Goal: Information Seeking & Learning: Learn about a topic

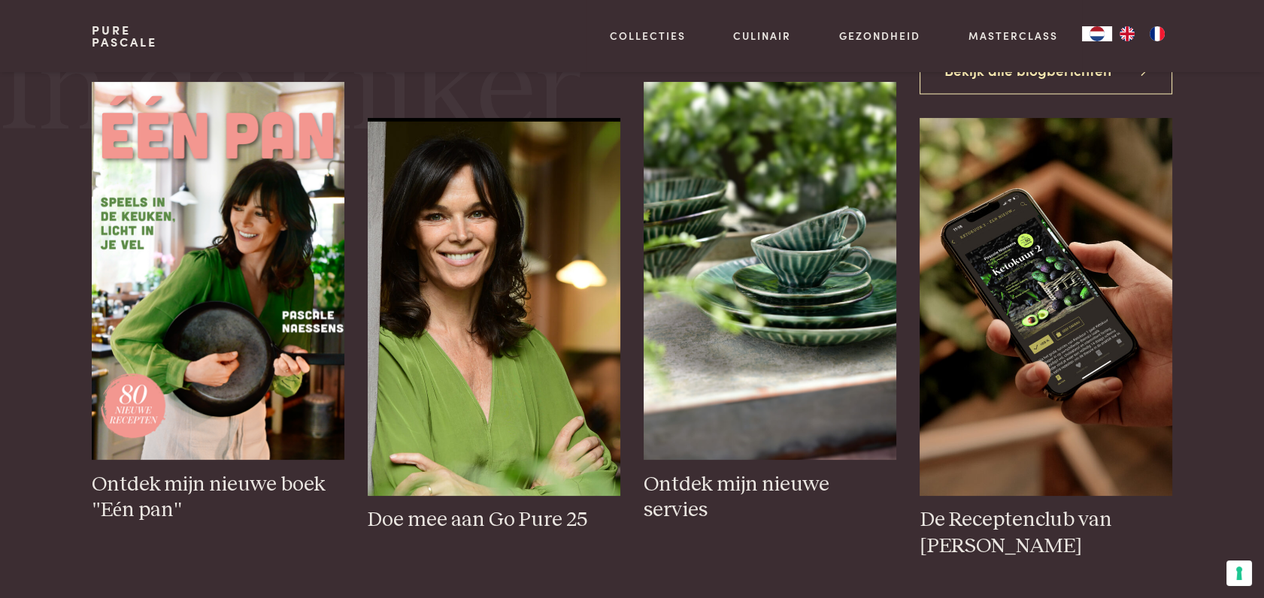
scroll to position [657, 0]
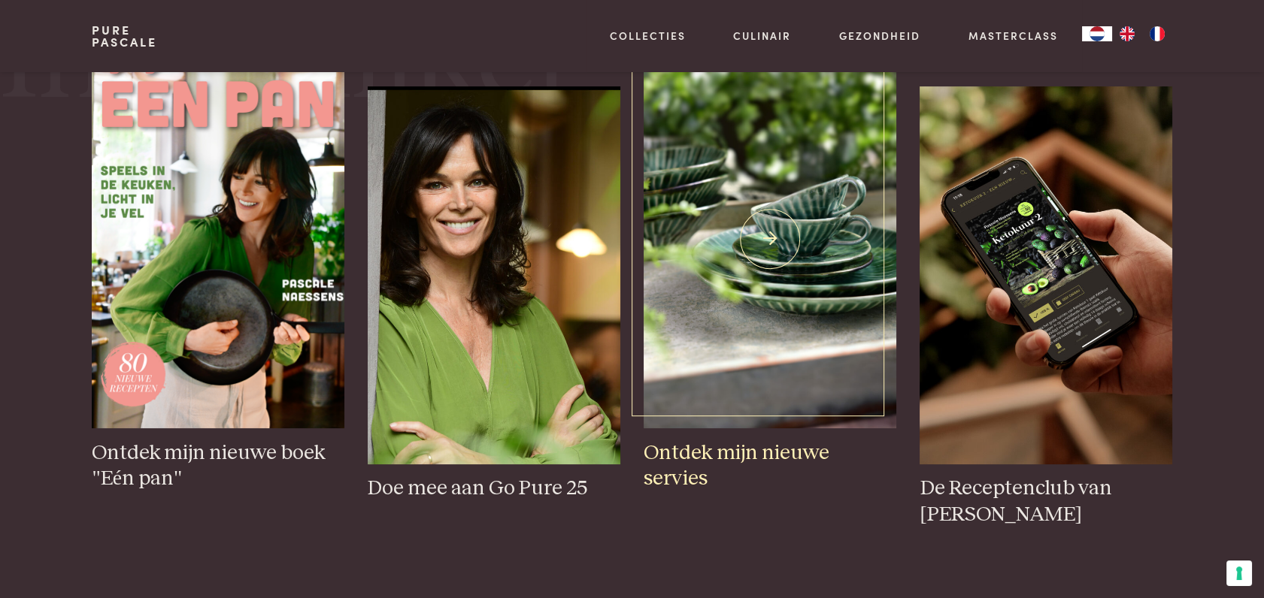
click at [818, 217] on img at bounding box center [770, 239] width 252 height 378
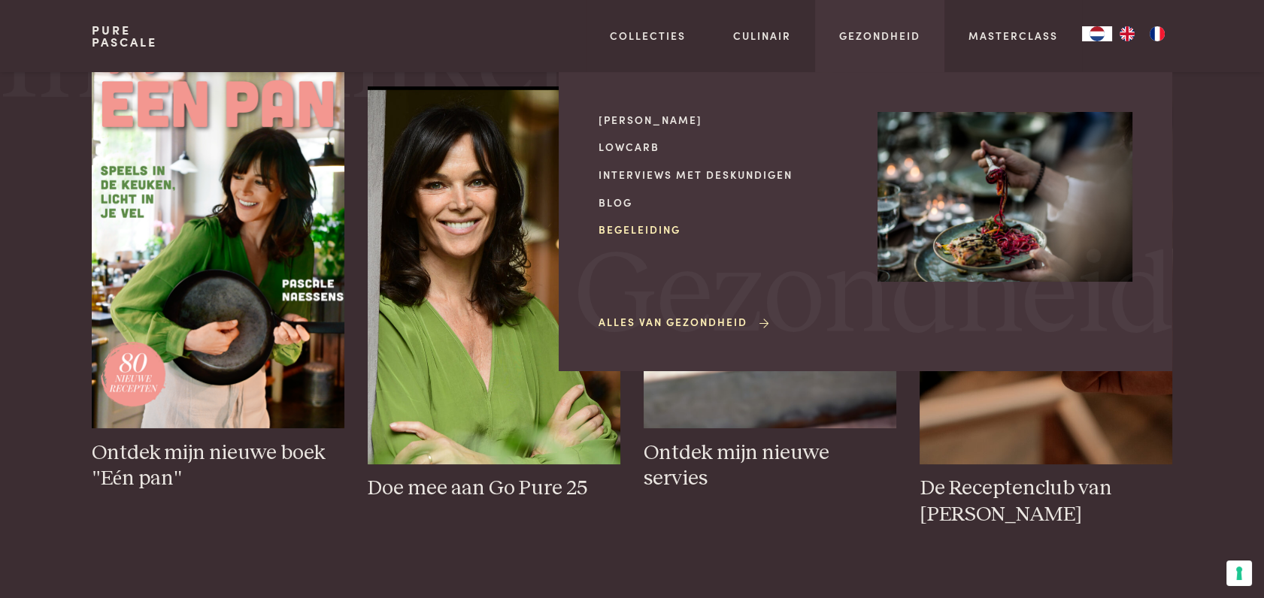
click at [656, 231] on link "Begeleiding" at bounding box center [725, 230] width 255 height 16
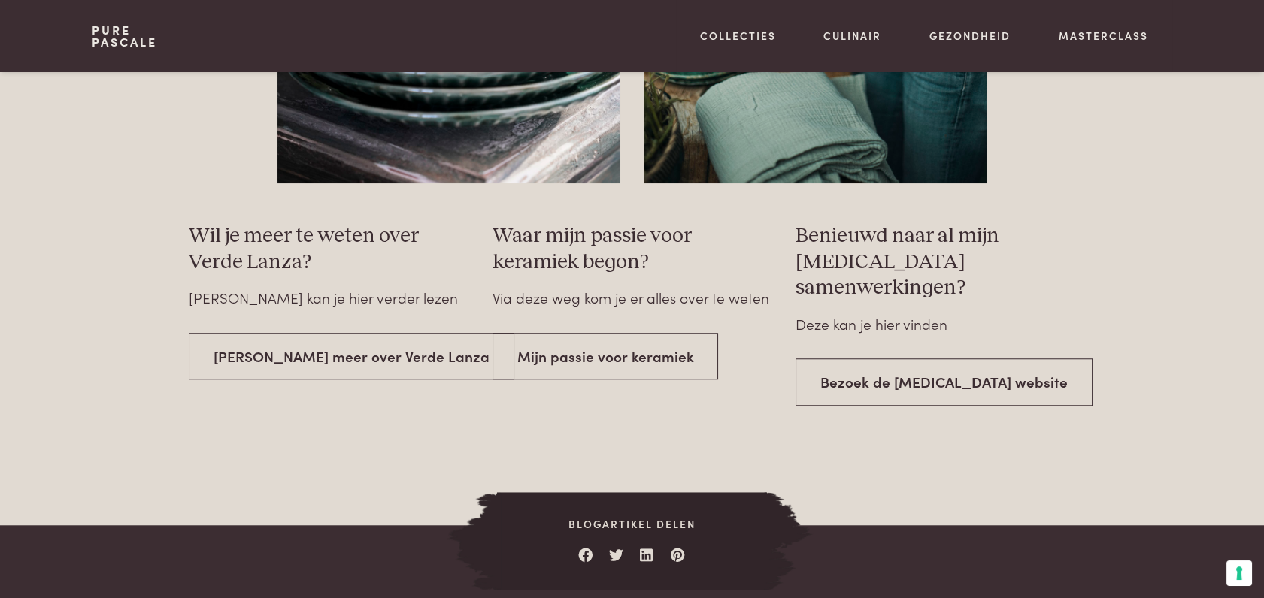
scroll to position [2621, 0]
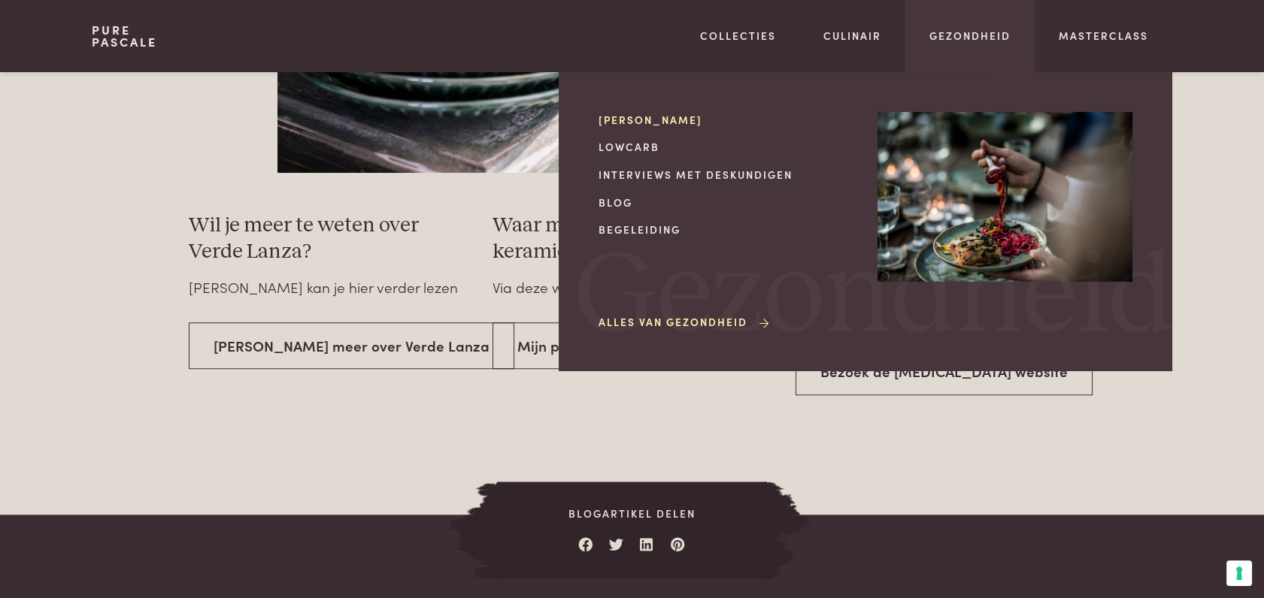
click at [671, 121] on link "[PERSON_NAME]" at bounding box center [725, 120] width 255 height 16
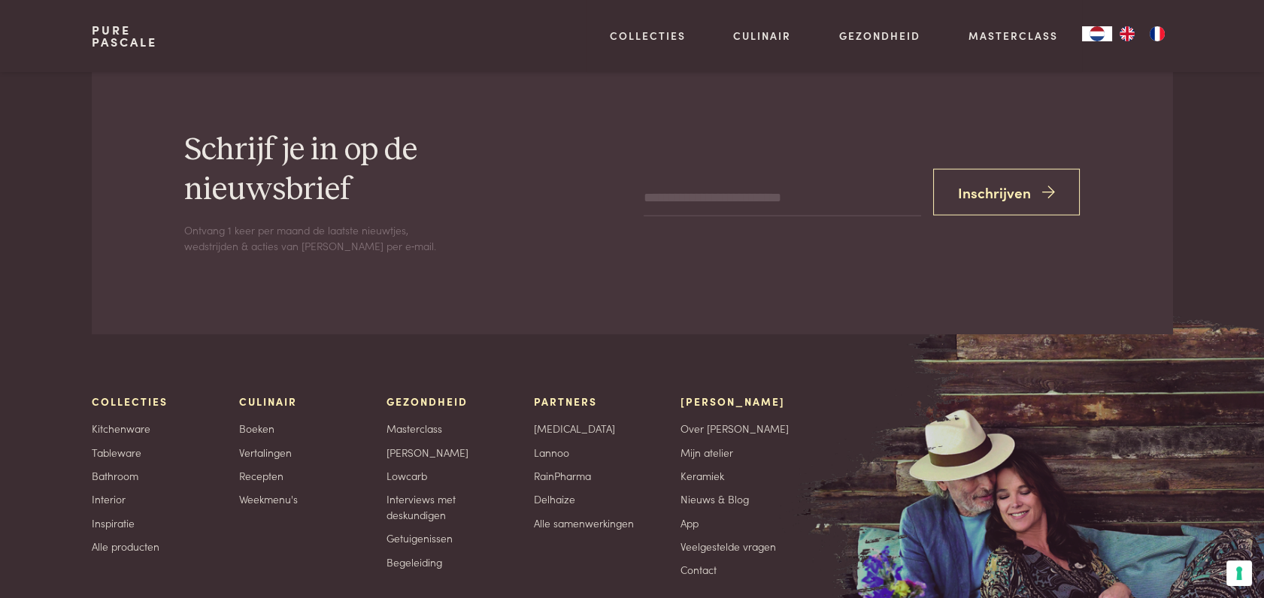
scroll to position [6777, 0]
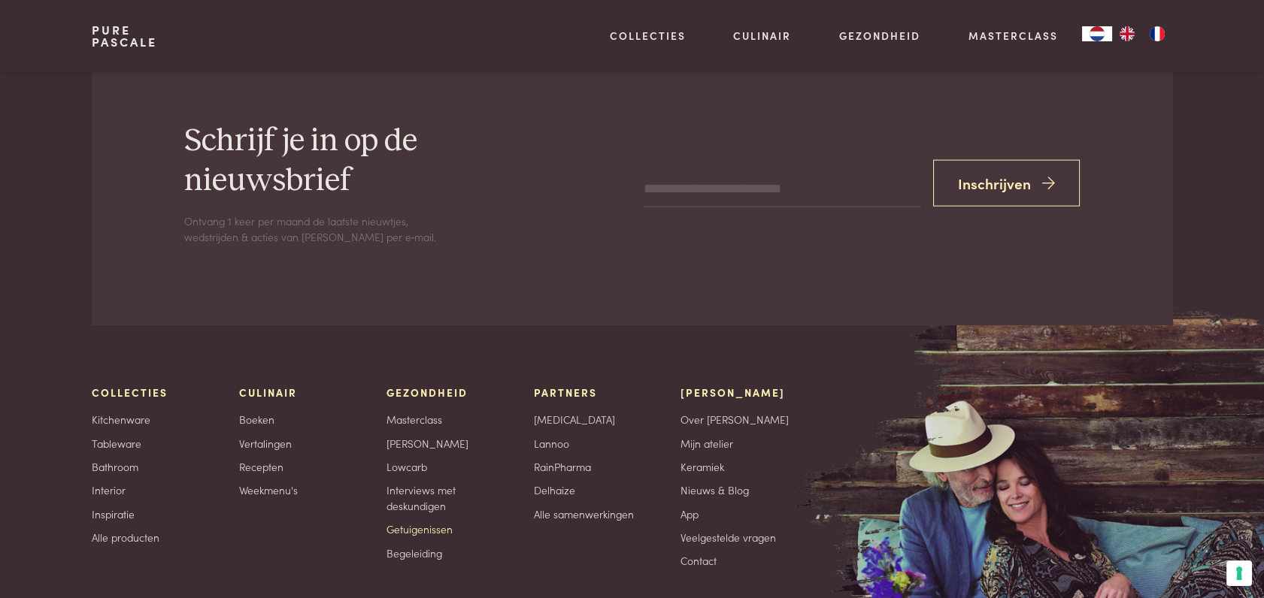
click at [439, 532] on link "Getuigenissen" at bounding box center [419, 530] width 66 height 16
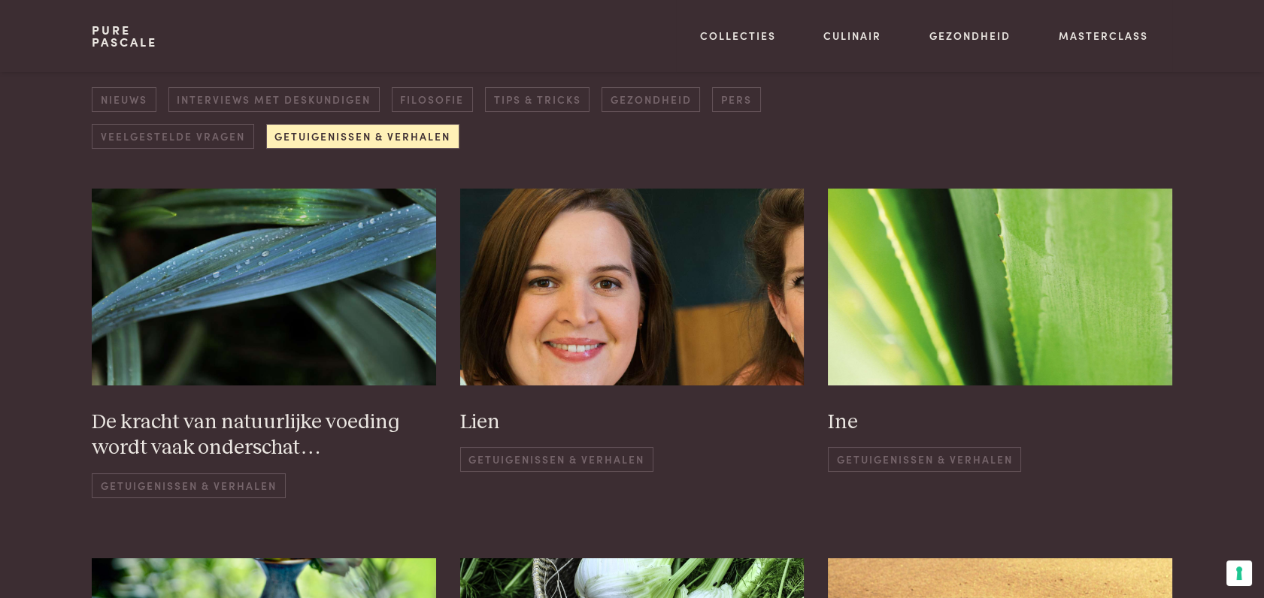
scroll to position [235, 0]
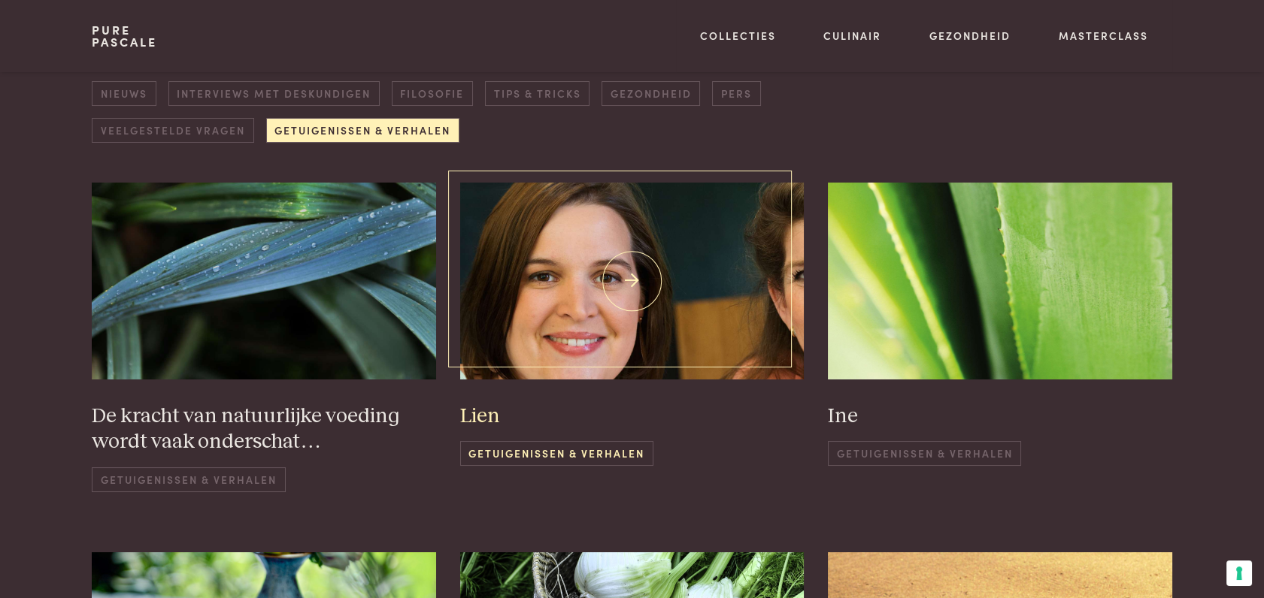
click at [630, 456] on span "Getuigenissen & Verhalen" at bounding box center [556, 453] width 193 height 25
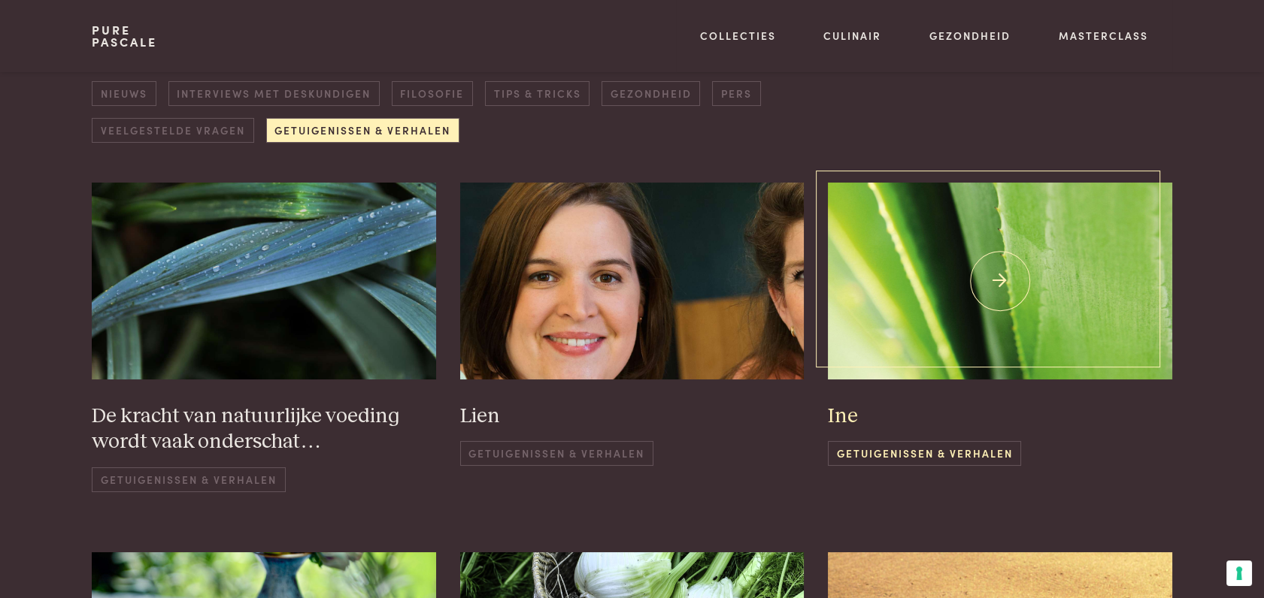
click at [959, 447] on span "Getuigenissen & Verhalen" at bounding box center [924, 453] width 193 height 25
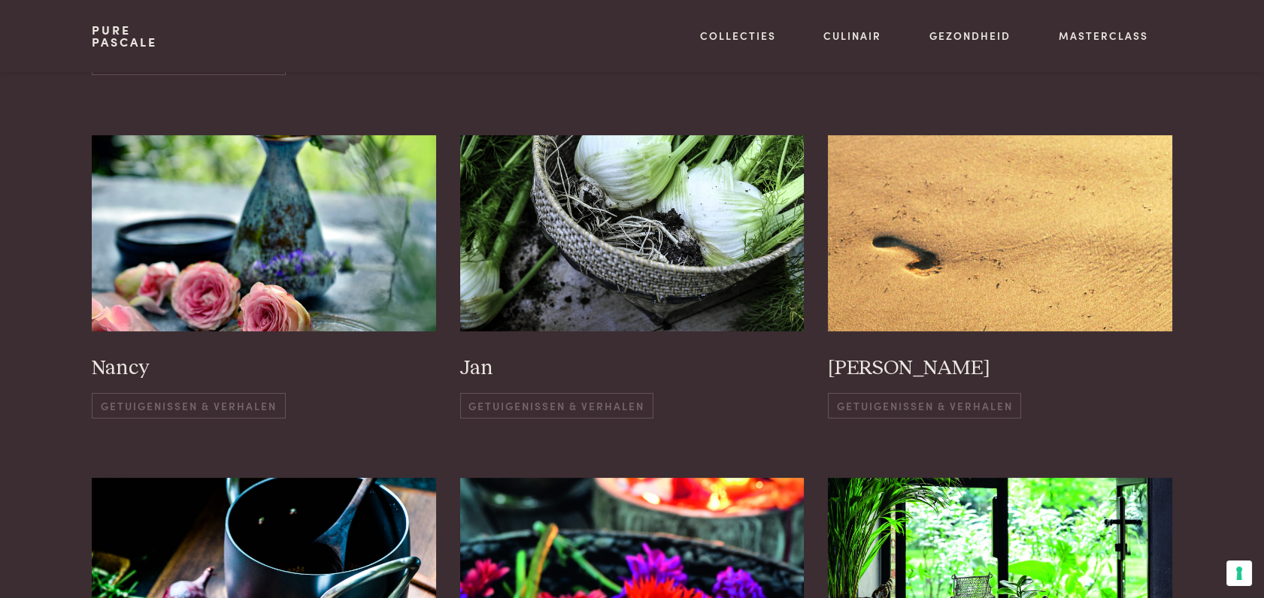
scroll to position [660, 0]
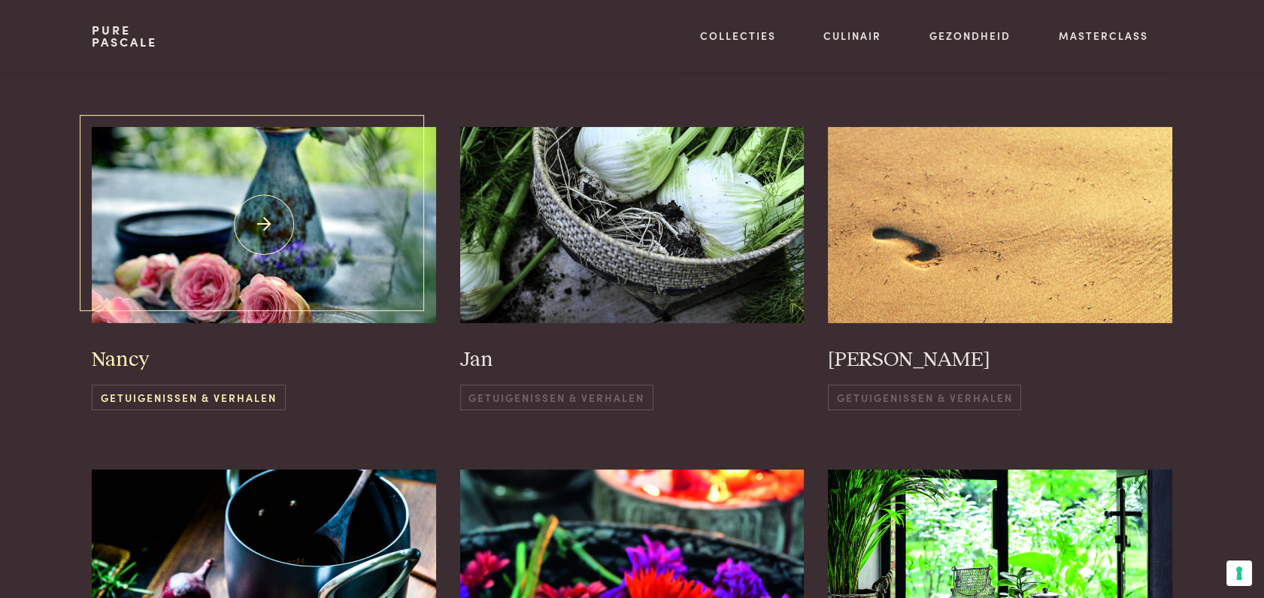
click at [254, 227] on img at bounding box center [264, 225] width 344 height 196
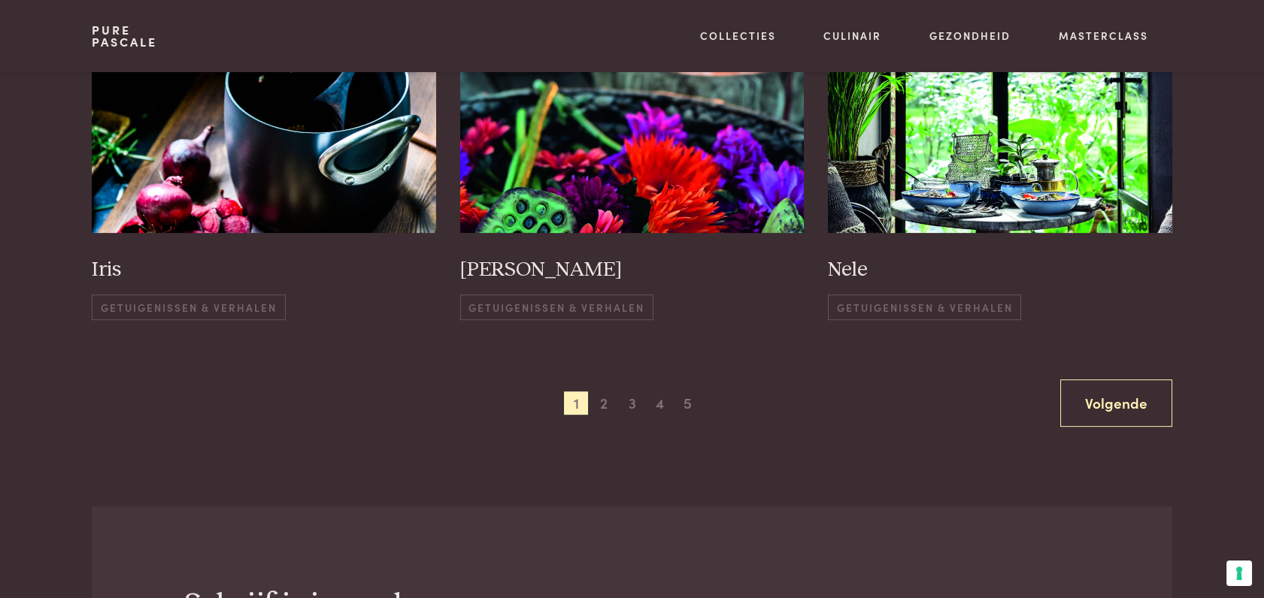
scroll to position [1077, 0]
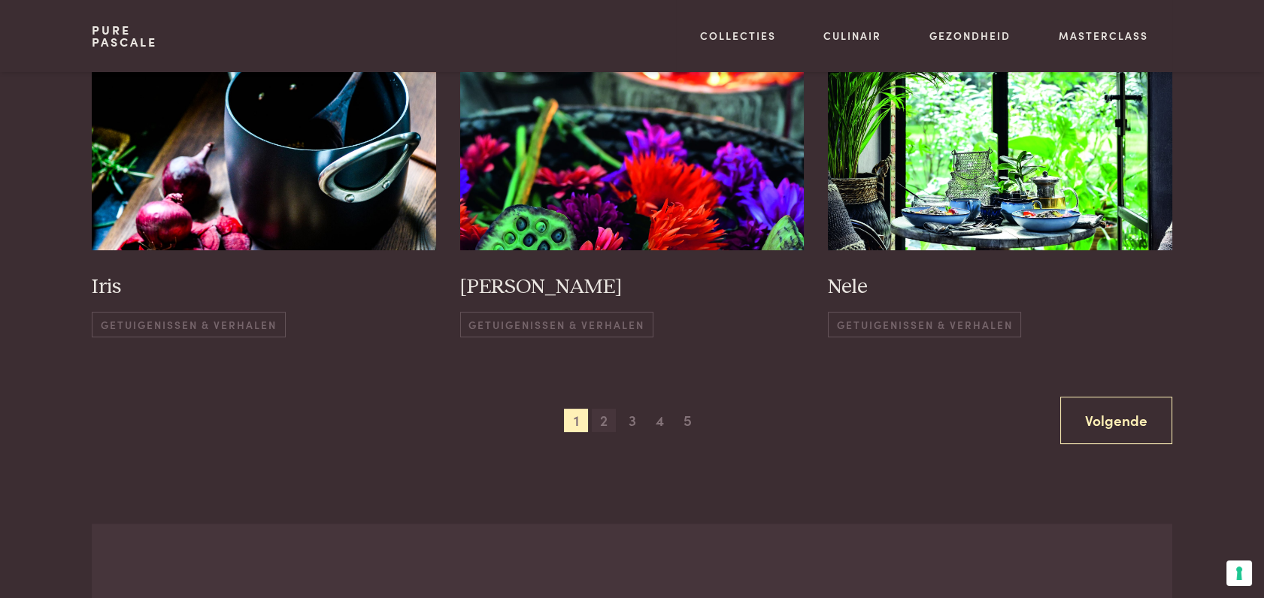
click at [604, 421] on span "2" at bounding box center [604, 421] width 24 height 24
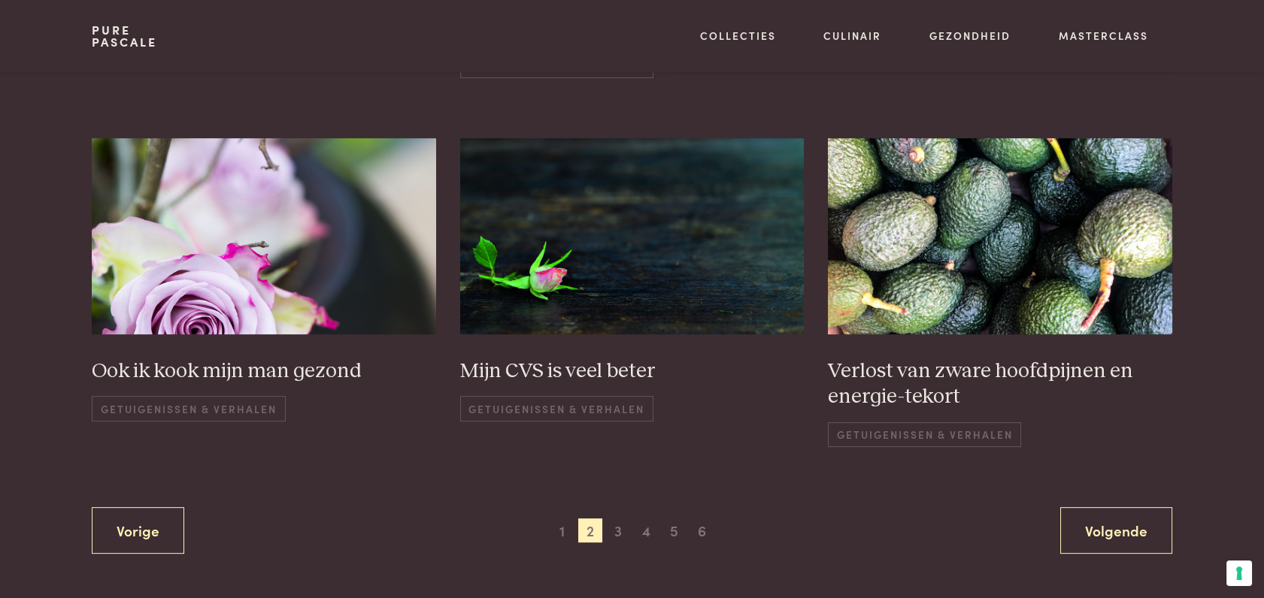
scroll to position [1078, 0]
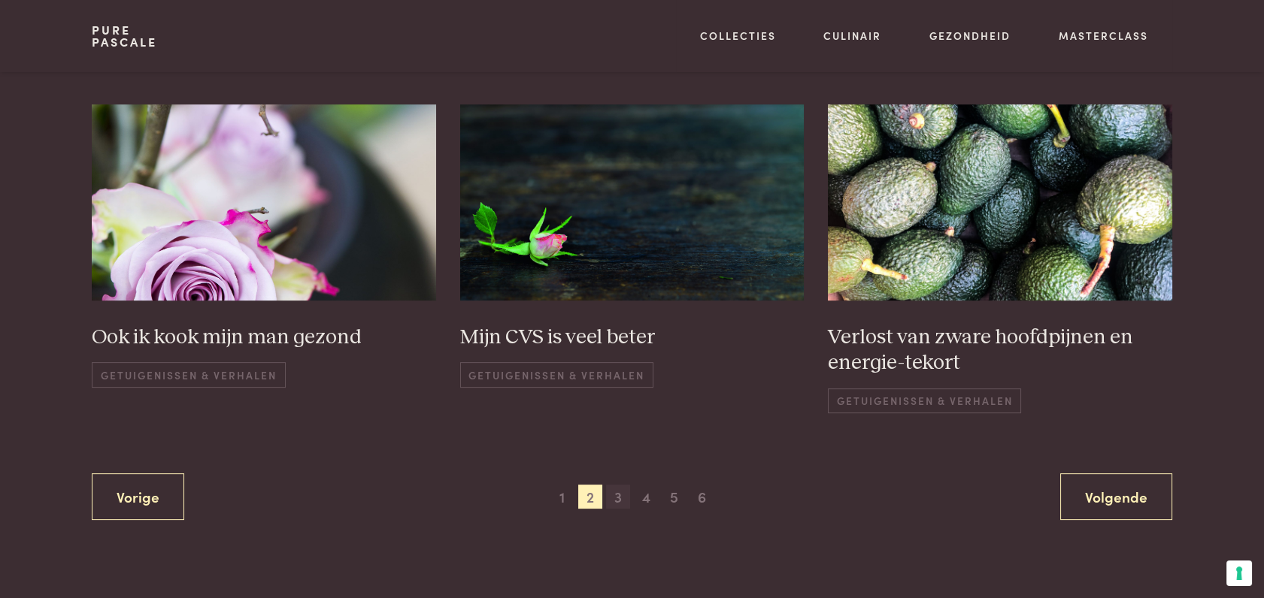
click at [618, 485] on span "3" at bounding box center [618, 497] width 24 height 24
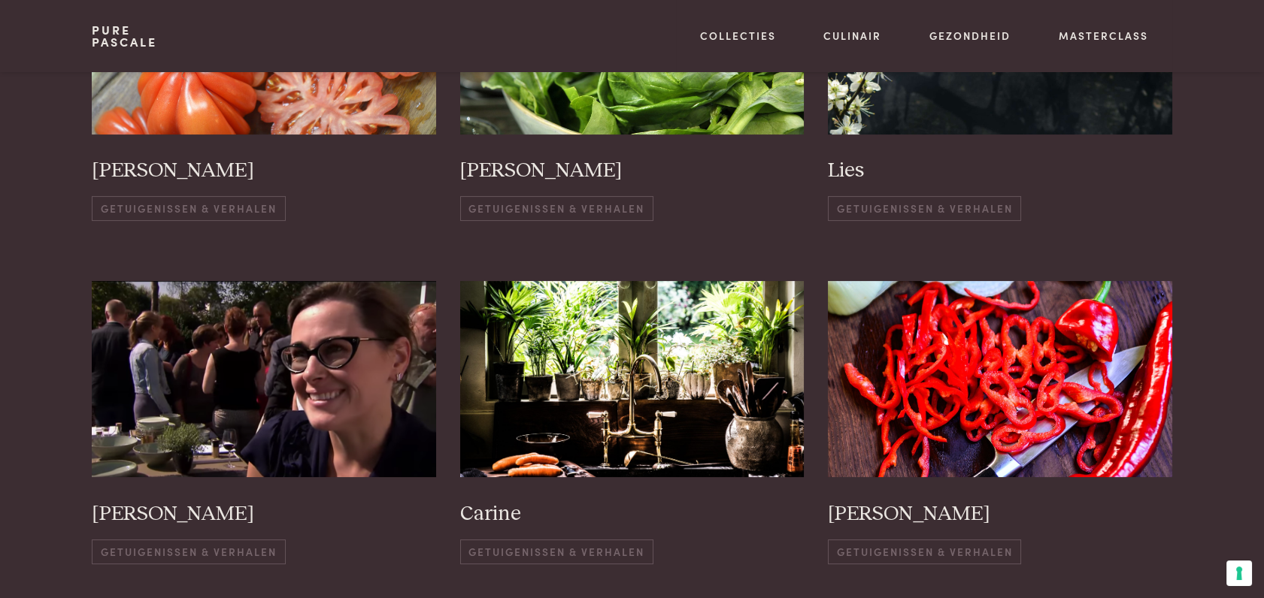
scroll to position [829, 0]
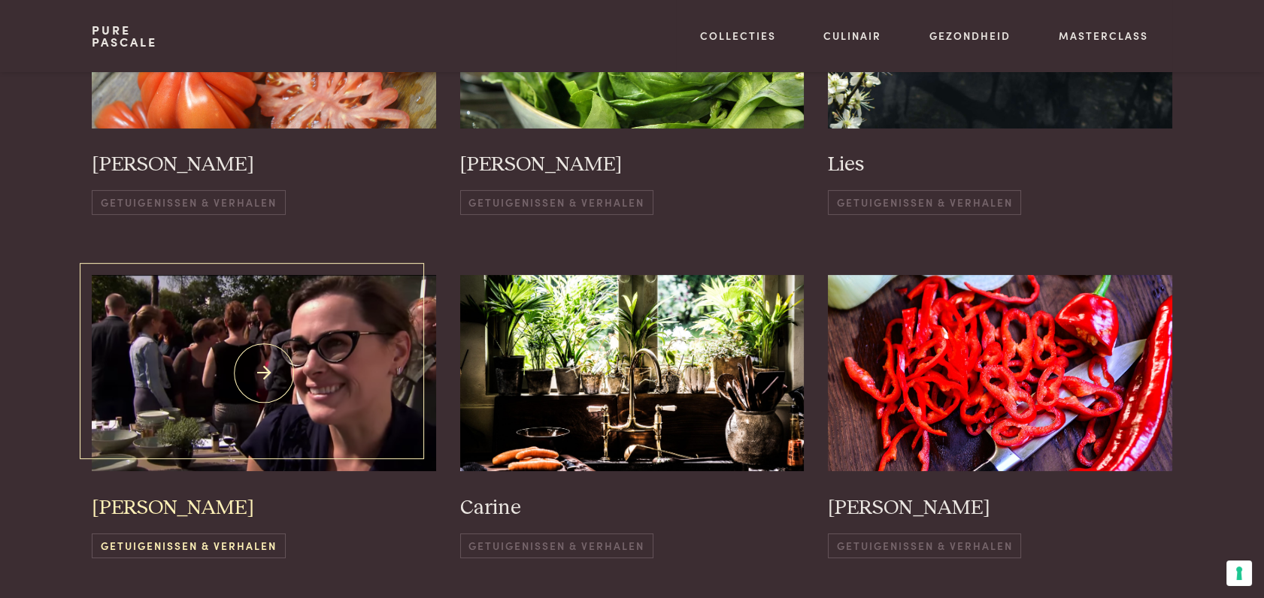
click at [259, 399] on img at bounding box center [264, 373] width 344 height 196
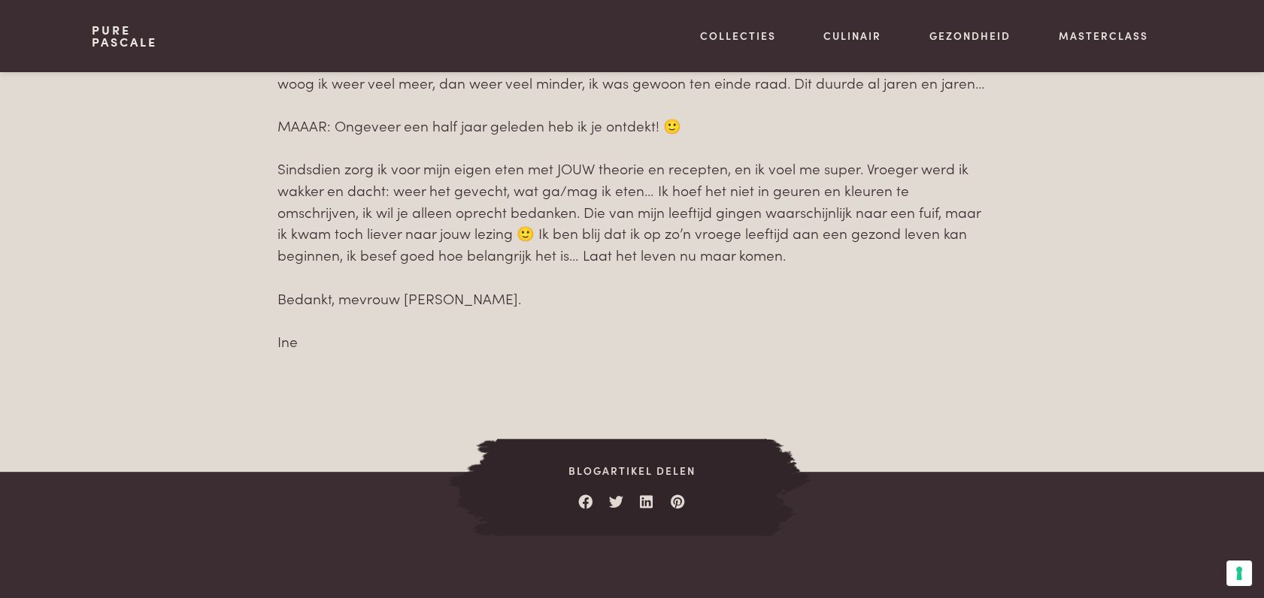
scroll to position [1043, 0]
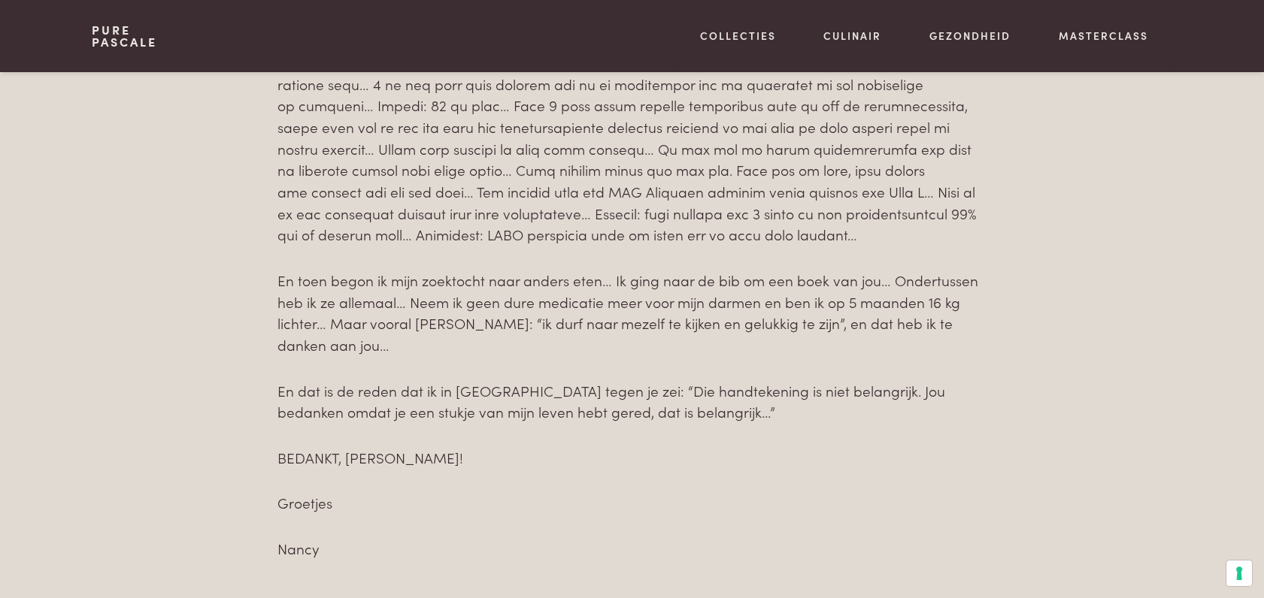
scroll to position [953, 0]
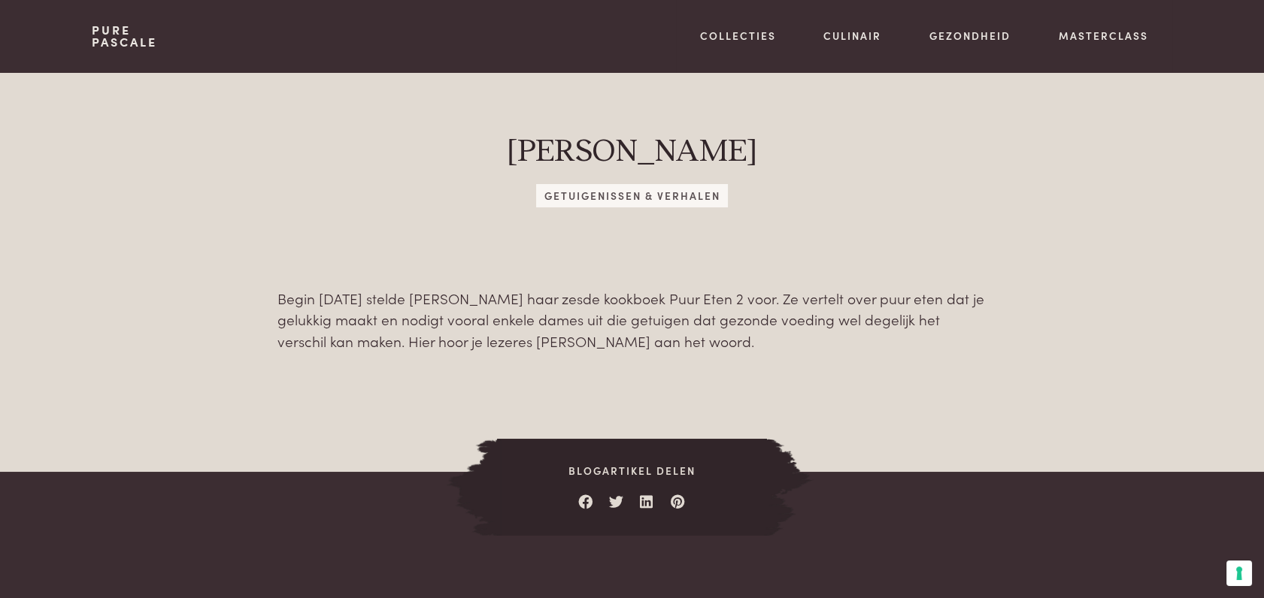
click at [579, 189] on span "Getuigenissen & Verhalen" at bounding box center [632, 195] width 192 height 23
click at [616, 198] on span "Getuigenissen & Verhalen" at bounding box center [632, 195] width 192 height 23
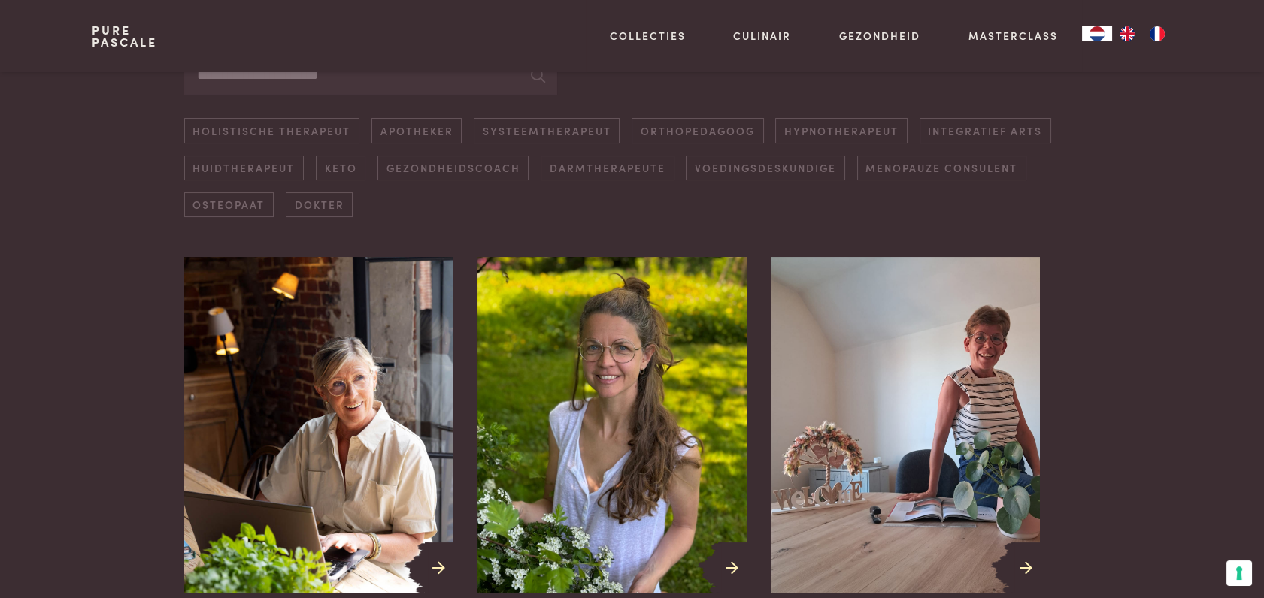
scroll to position [413, 0]
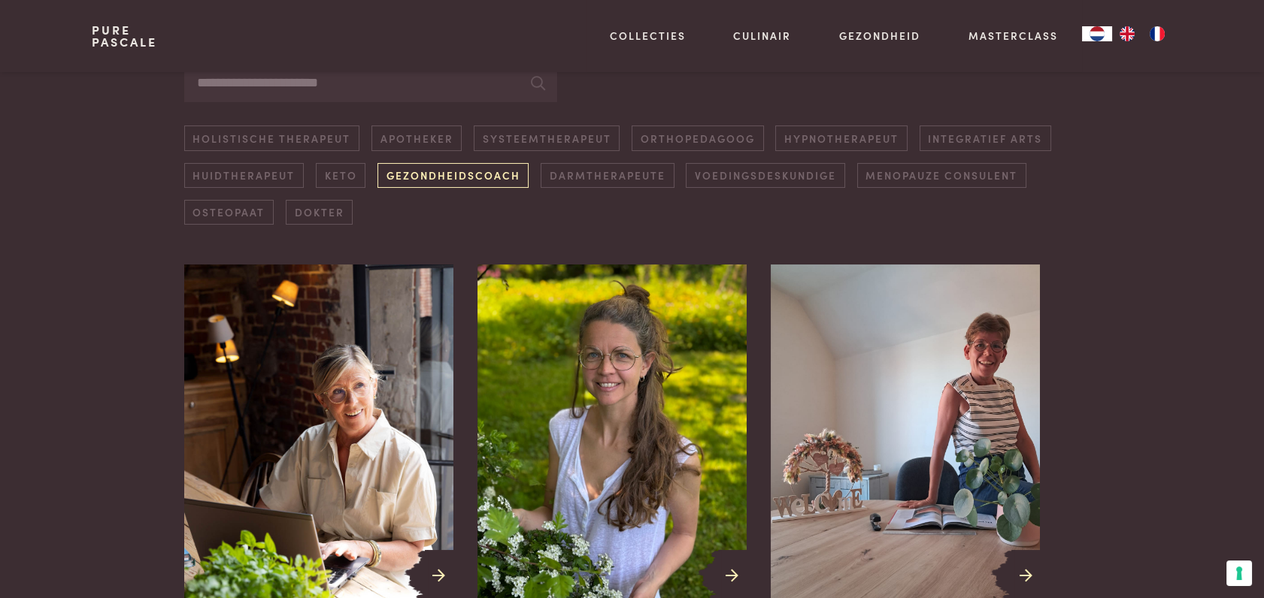
click at [465, 180] on link "Gezondheidscoach" at bounding box center [452, 175] width 151 height 25
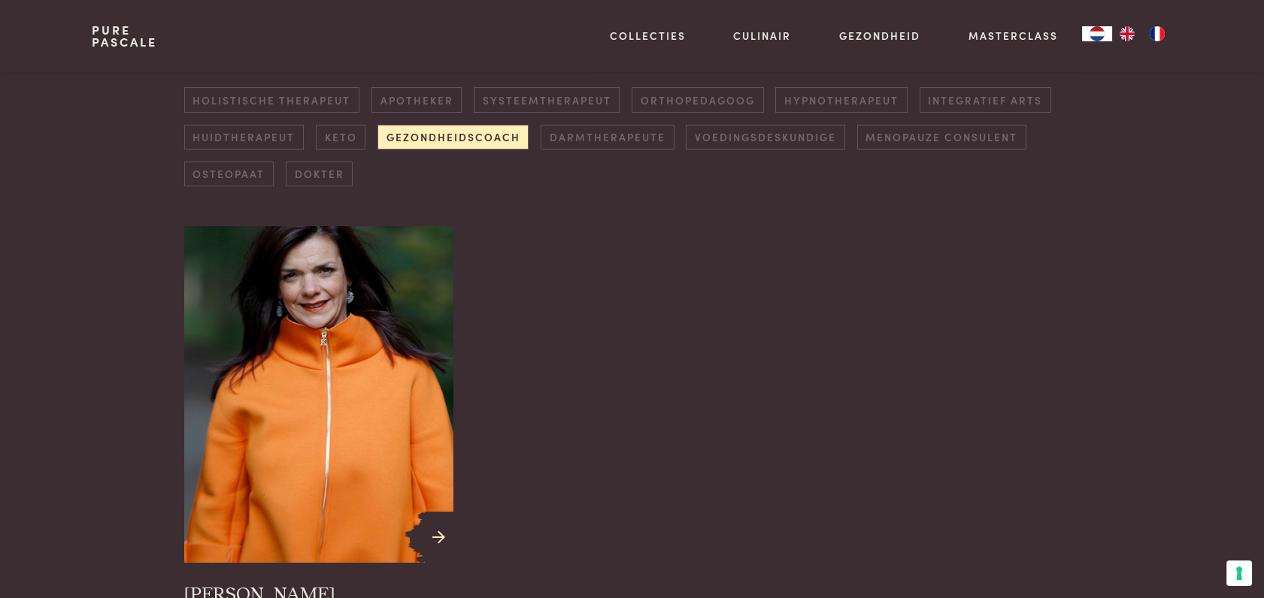
scroll to position [453, 0]
click at [765, 135] on link "Voedingsdeskundige" at bounding box center [765, 136] width 159 height 25
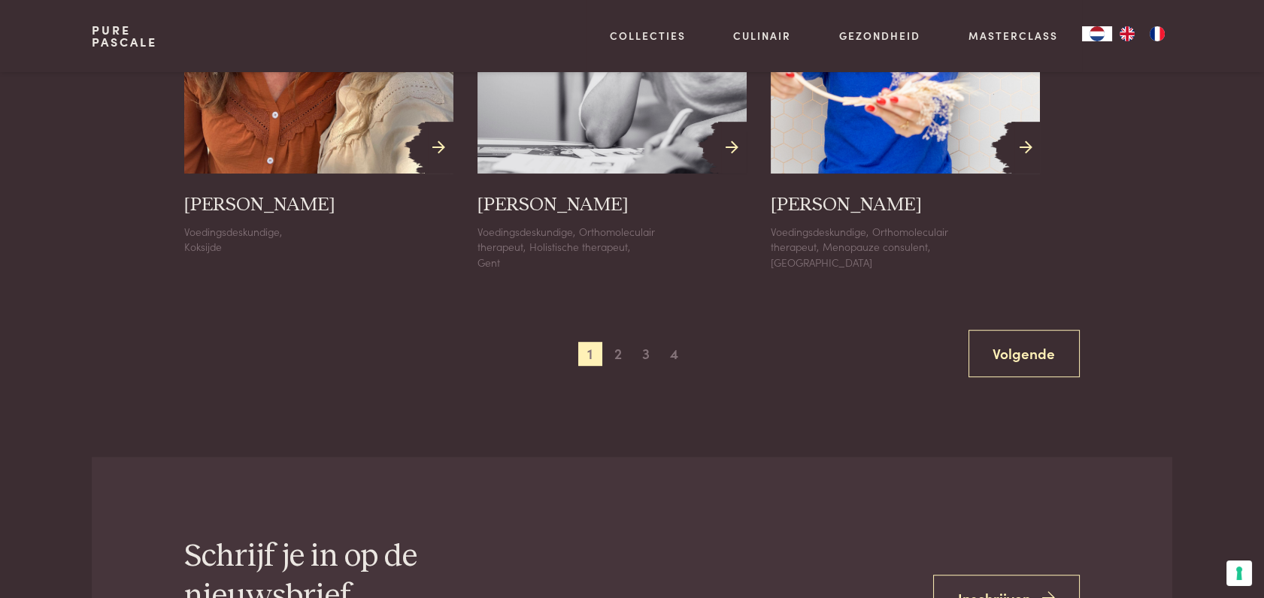
scroll to position [1824, 0]
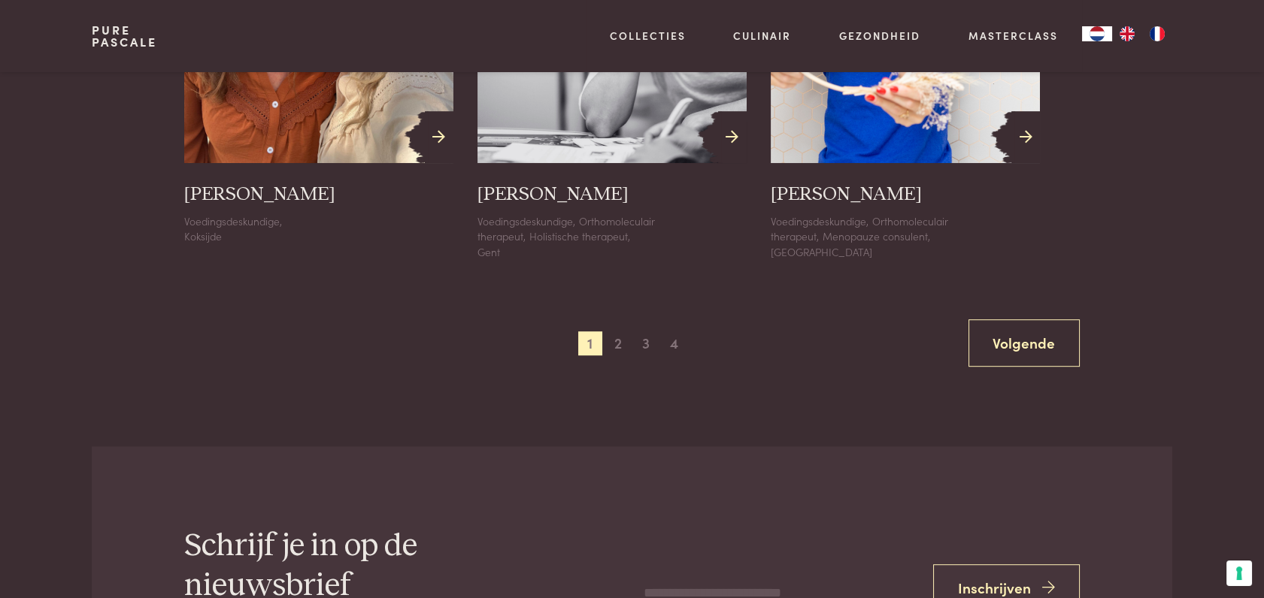
drag, startPoint x: 616, startPoint y: 343, endPoint x: 689, endPoint y: 354, distance: 73.8
click at [616, 343] on span "2" at bounding box center [618, 344] width 24 height 24
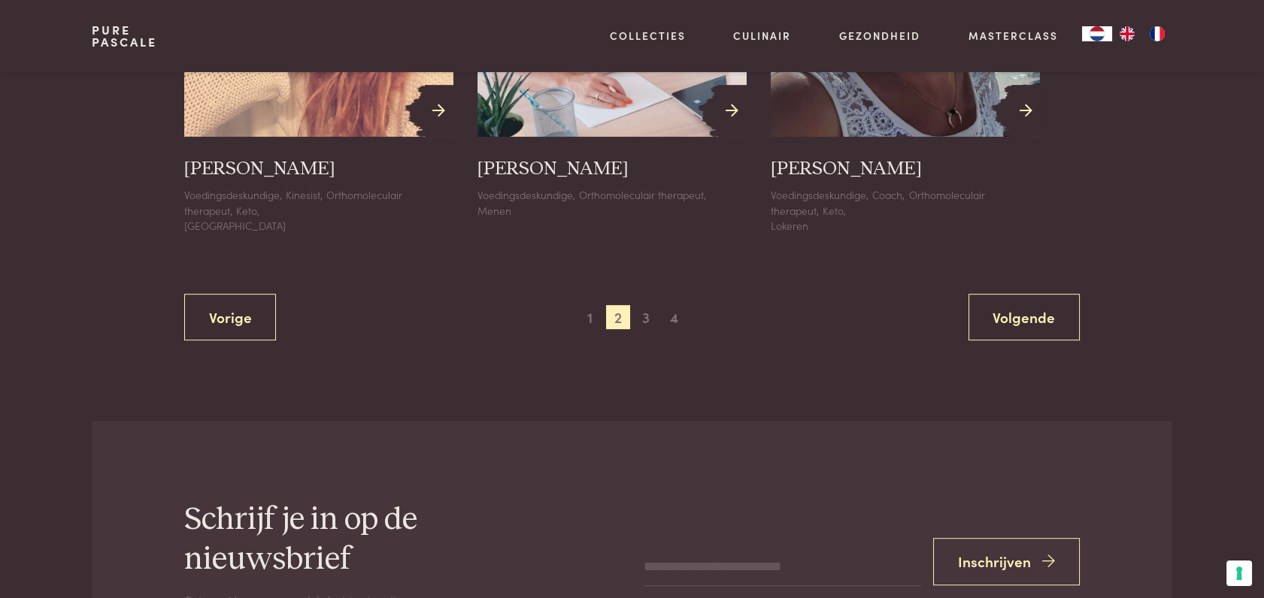
scroll to position [1902, 0]
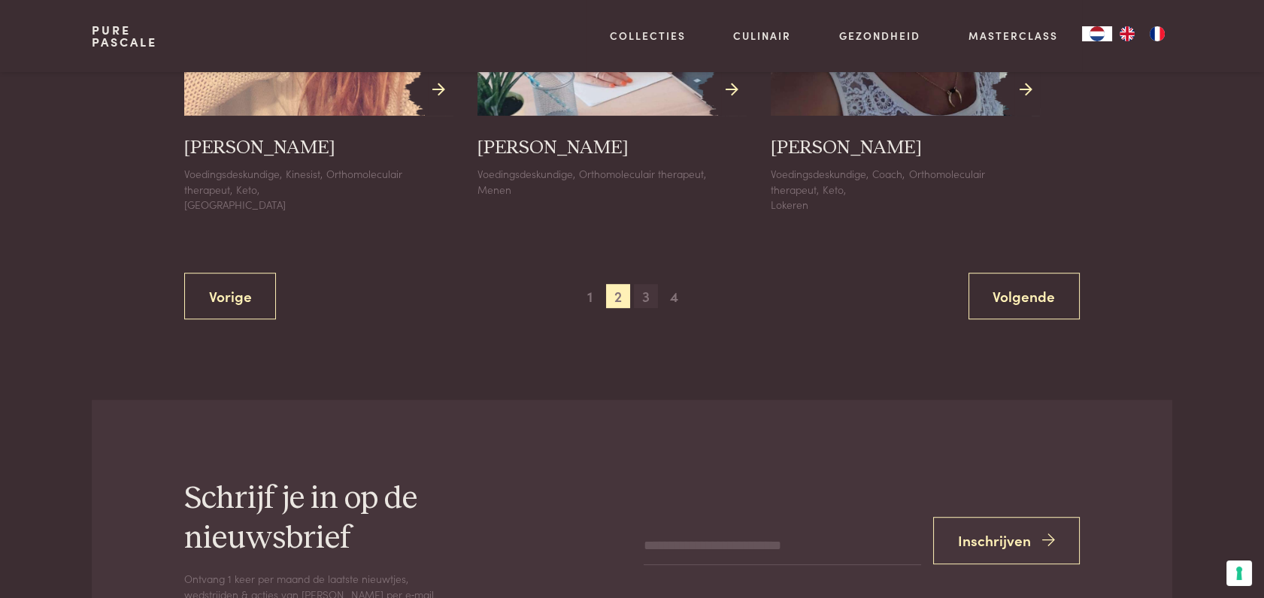
click at [641, 284] on span "3" at bounding box center [646, 296] width 24 height 24
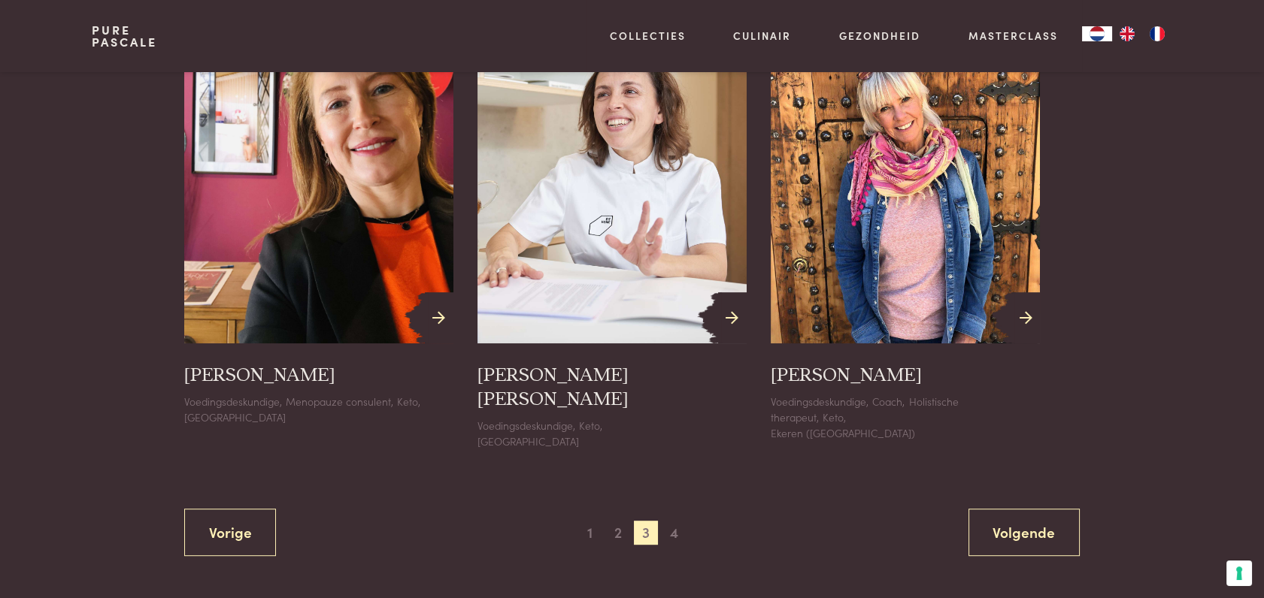
scroll to position [1683, 0]
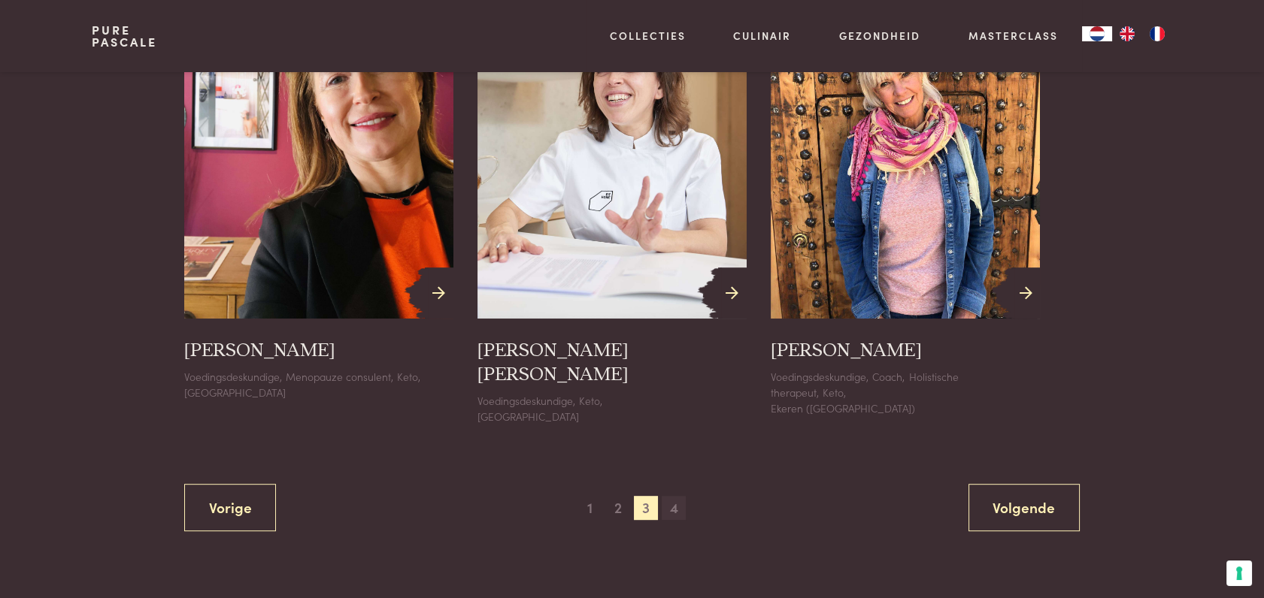
click at [674, 496] on span "4" at bounding box center [674, 508] width 24 height 24
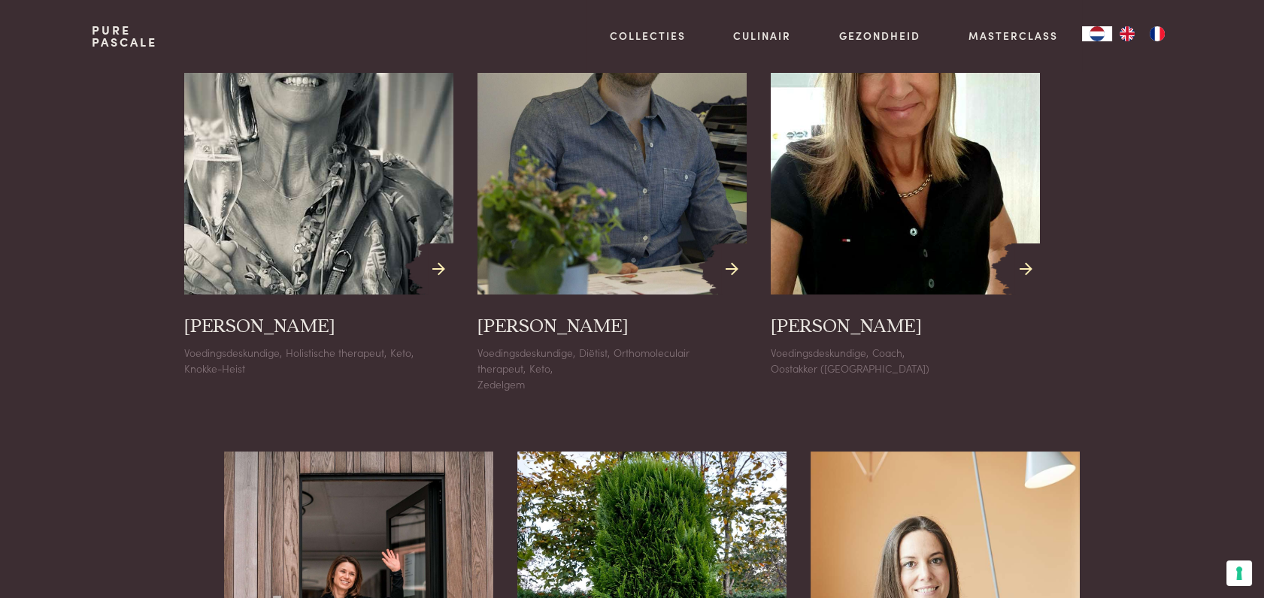
scroll to position [0, 0]
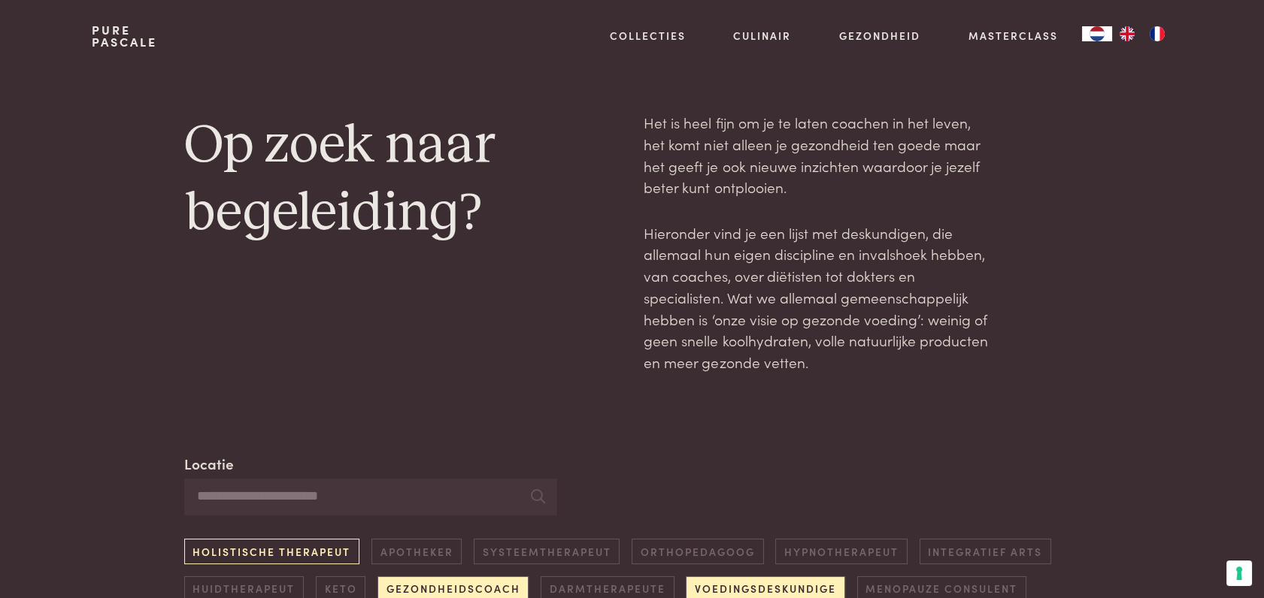
click at [310, 553] on link "Holistische therapeut" at bounding box center [271, 551] width 175 height 25
click at [305, 504] on input "Locatie" at bounding box center [370, 497] width 373 height 37
type input "*"
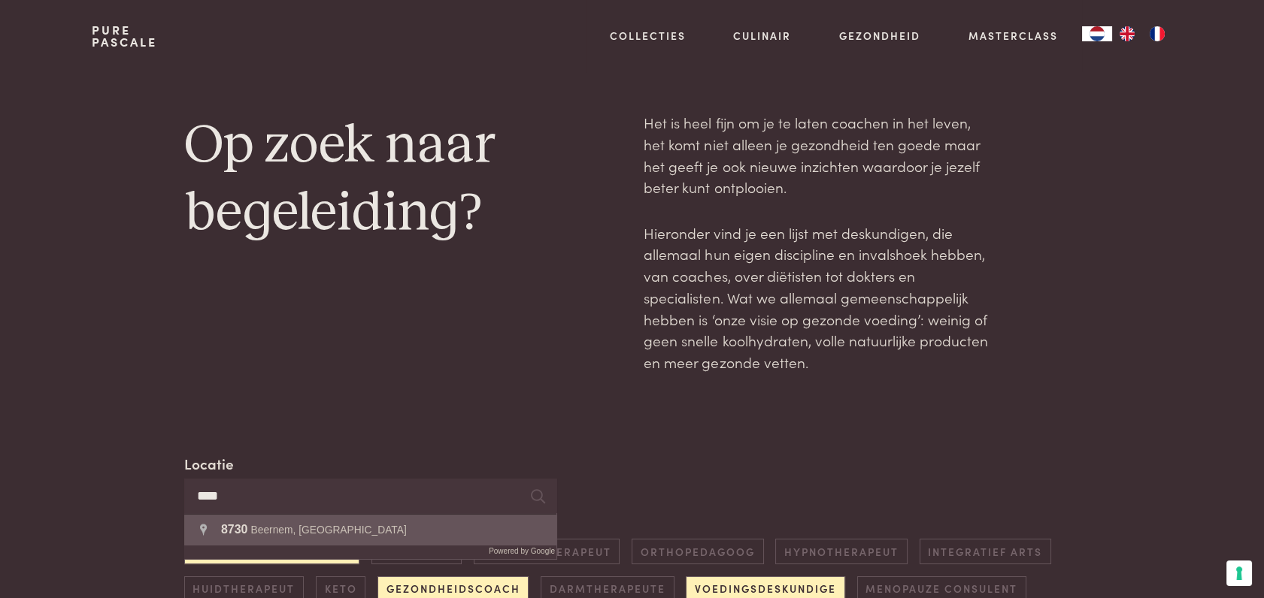
type input "**********"
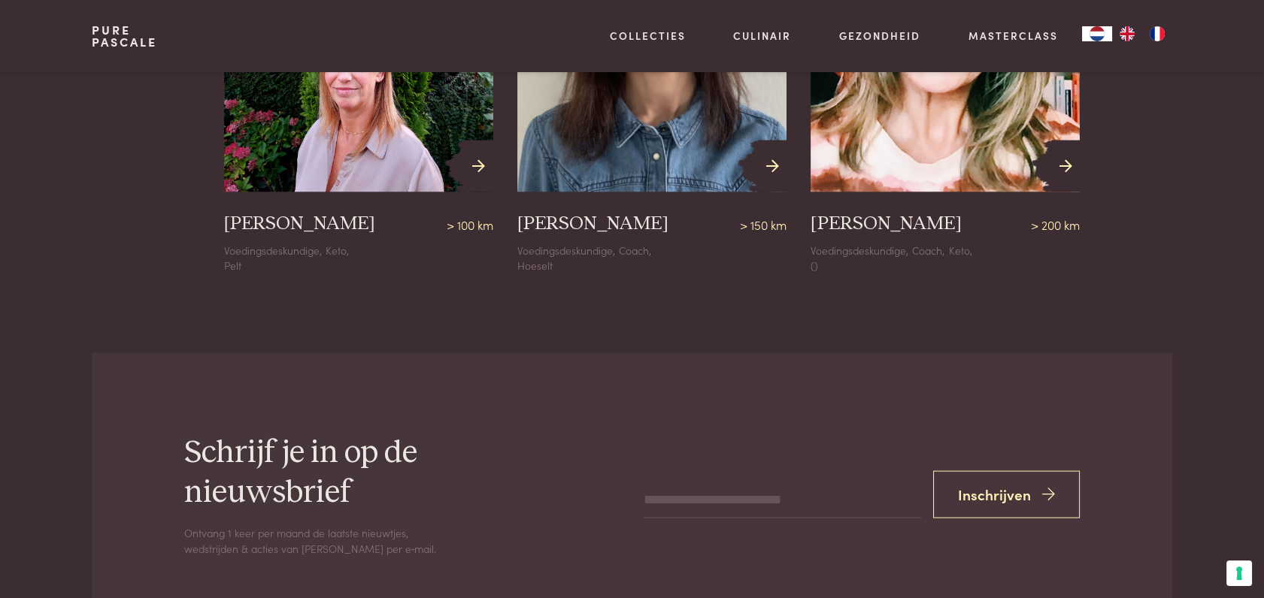
scroll to position [6718, 0]
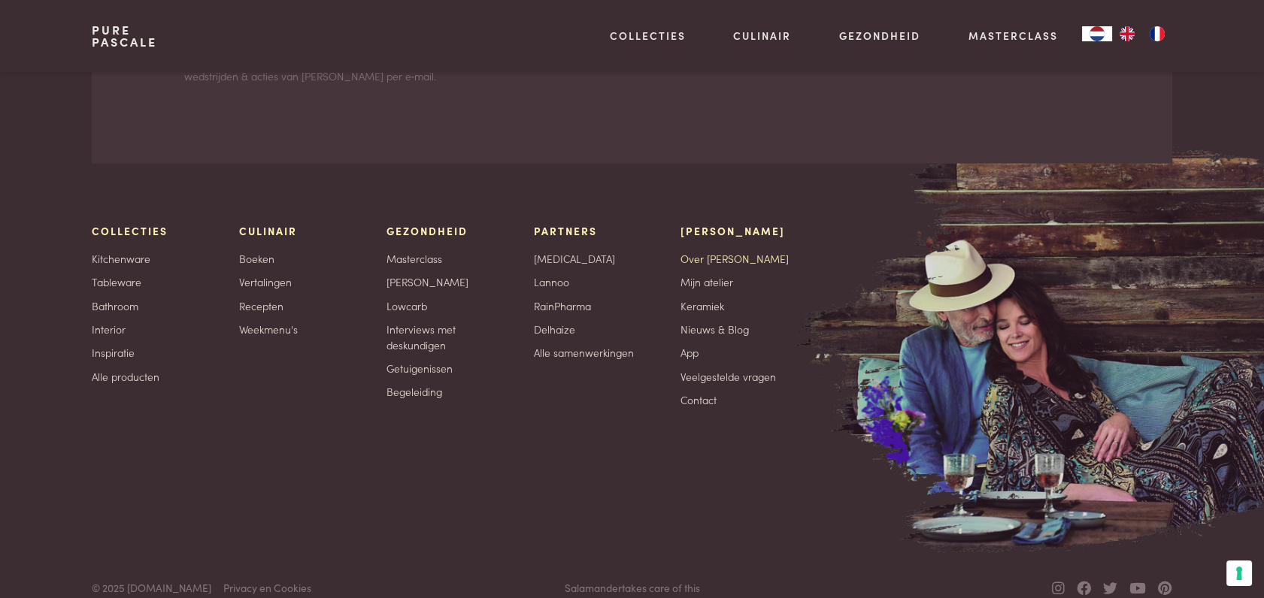
click at [716, 251] on link "Over [PERSON_NAME]" at bounding box center [734, 259] width 108 height 16
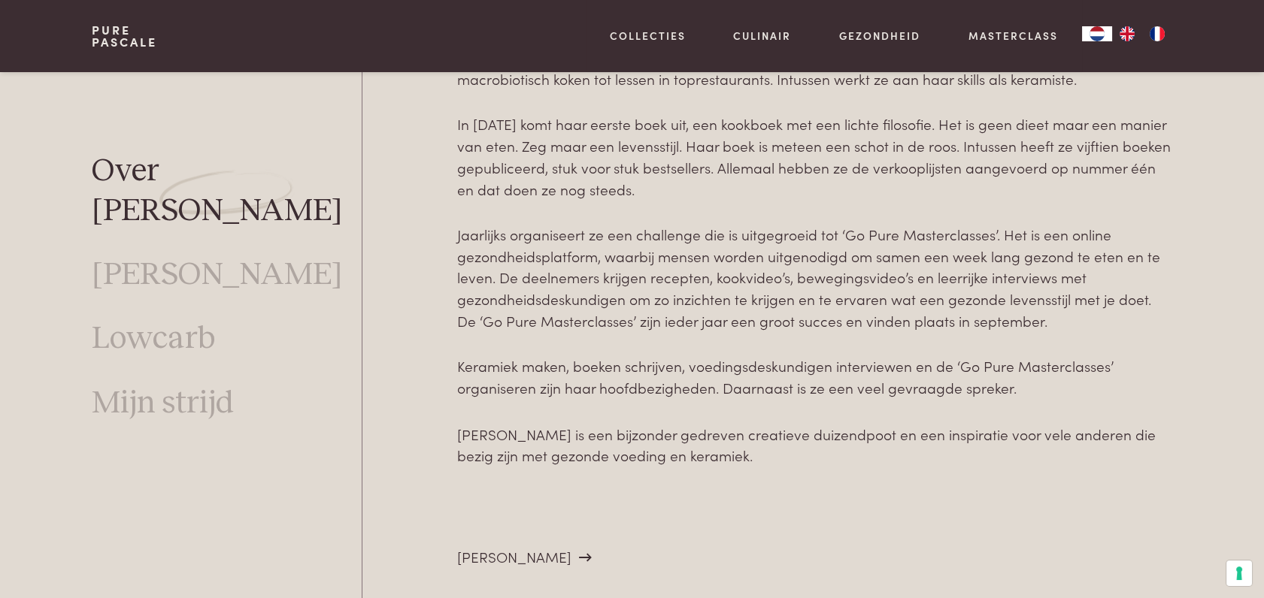
scroll to position [5261, 0]
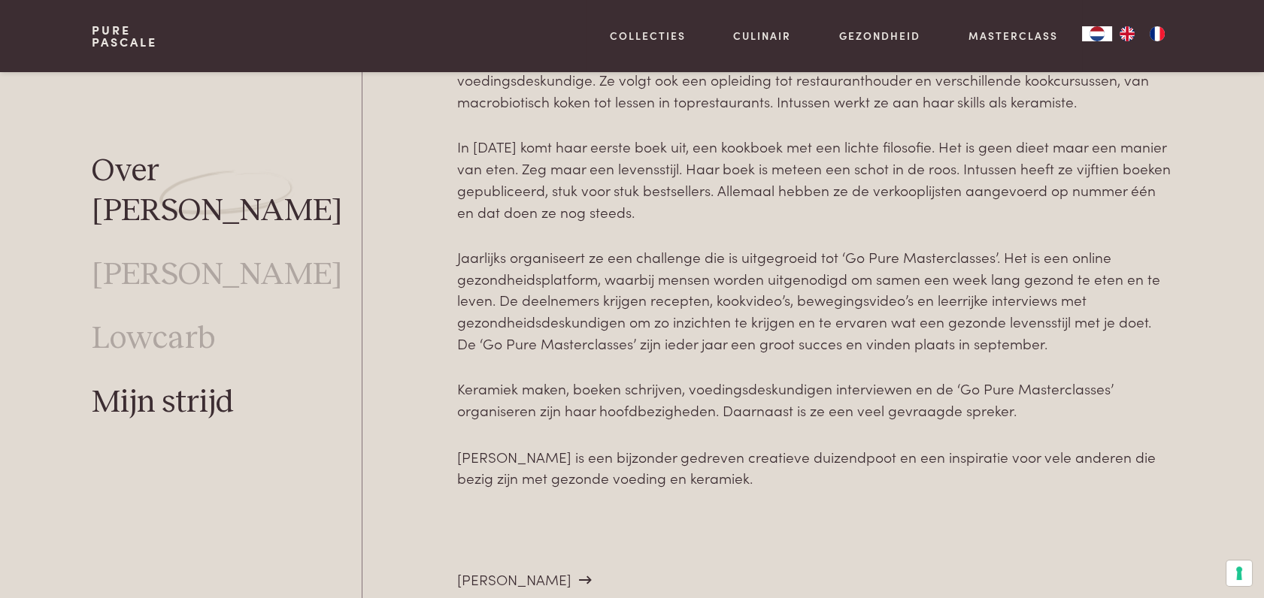
click at [202, 383] on link "Mijn strijd" at bounding box center [163, 403] width 142 height 40
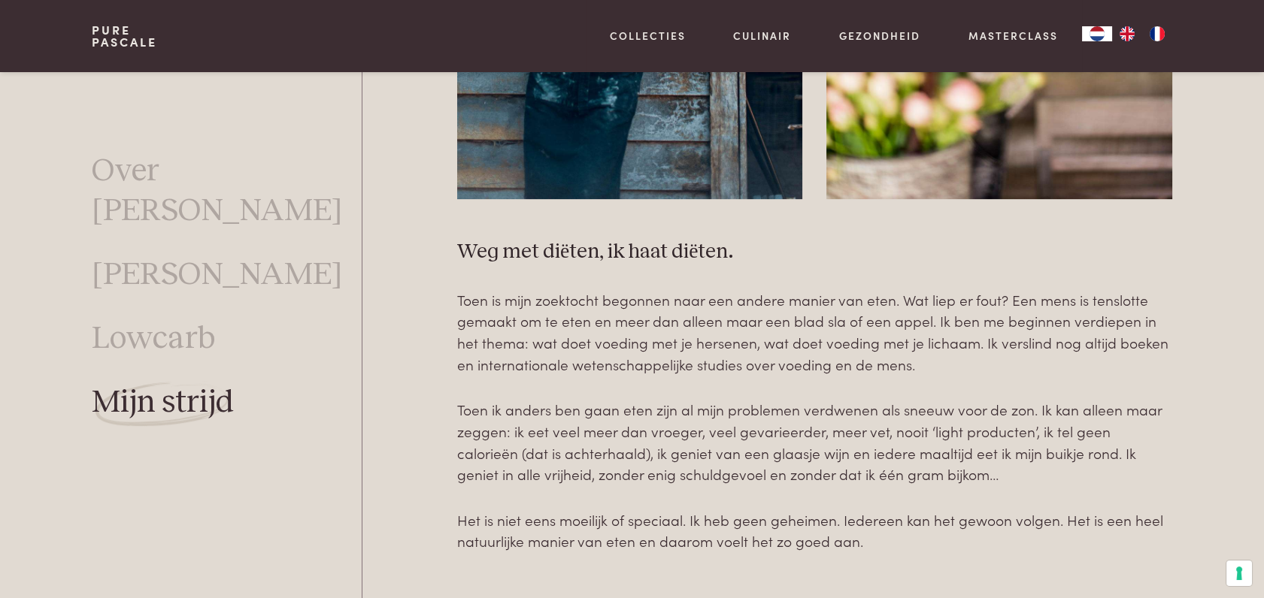
scroll to position [1333, 0]
